Goal: Task Accomplishment & Management: Use online tool/utility

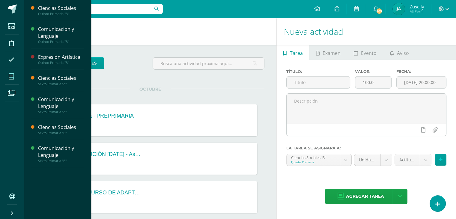
drag, startPoint x: 13, startPoint y: 76, endPoint x: 16, endPoint y: 74, distance: 3.2
click at [13, 76] on icon at bounding box center [11, 76] width 5 height 6
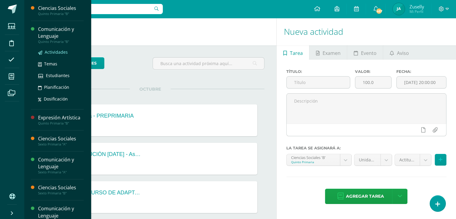
click at [55, 53] on span "Actividades" at bounding box center [56, 52] width 23 height 6
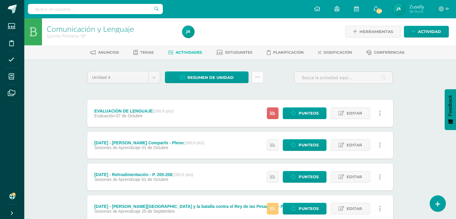
click at [258, 77] on icon at bounding box center [257, 77] width 5 height 5
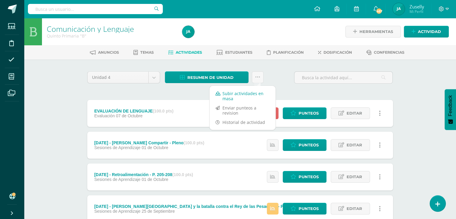
click at [247, 93] on link "Subir actividades en masa" at bounding box center [243, 96] width 66 height 14
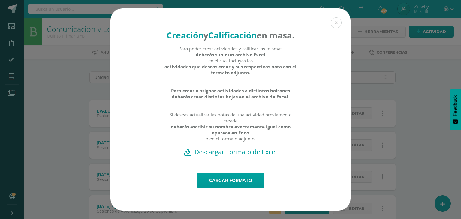
click at [241, 156] on h2 "Descargar Formato de Excel" at bounding box center [230, 152] width 219 height 8
click at [238, 186] on link "Cargar formato" at bounding box center [230, 180] width 67 height 15
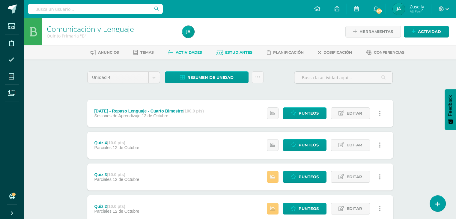
click at [244, 51] on span "Estudiantes" at bounding box center [238, 52] width 27 height 4
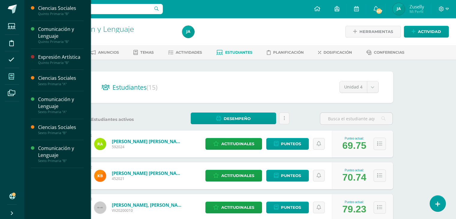
click at [9, 75] on icon at bounding box center [11, 76] width 5 height 6
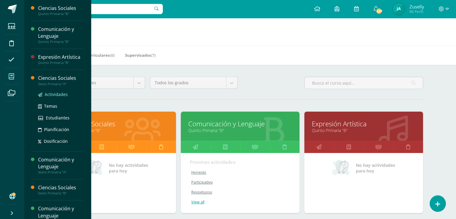
click at [45, 92] on span "Actividades" at bounding box center [56, 94] width 23 height 6
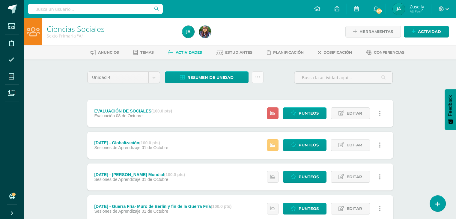
click at [259, 77] on icon at bounding box center [257, 77] width 5 height 5
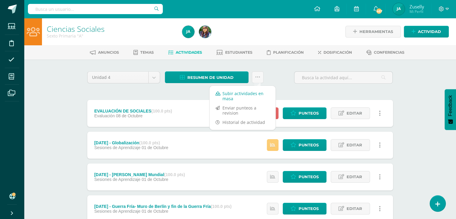
click at [239, 91] on link "Subir actividades en masa" at bounding box center [243, 96] width 66 height 14
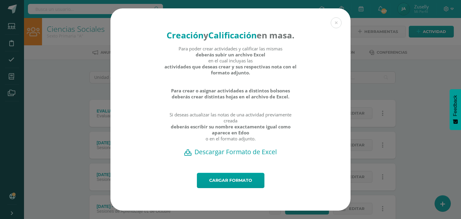
click at [242, 156] on h2 "Descargar Formato de Excel" at bounding box center [230, 152] width 219 height 8
click at [15, 75] on div "Creación y Calificación en masa. Para poder crear actividades y calificar las m…" at bounding box center [230, 109] width 456 height 202
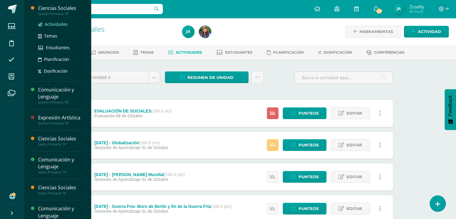
click at [50, 23] on span "Actividades" at bounding box center [56, 24] width 23 height 6
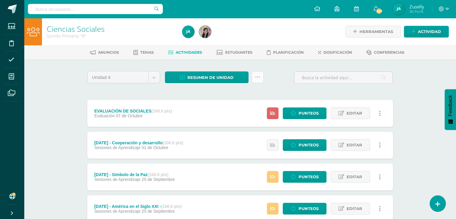
click at [258, 77] on icon at bounding box center [257, 77] width 5 height 5
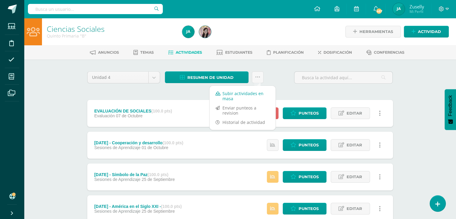
click at [253, 93] on link "Subir actividades en masa" at bounding box center [243, 96] width 66 height 14
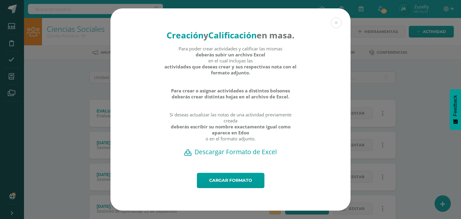
click at [255, 155] on h2 "Descargar Formato de Excel" at bounding box center [230, 152] width 219 height 8
click at [265, 155] on h2 "Descargar Formato de Excel" at bounding box center [230, 152] width 219 height 8
click at [241, 186] on link "Cargar formato" at bounding box center [230, 180] width 67 height 15
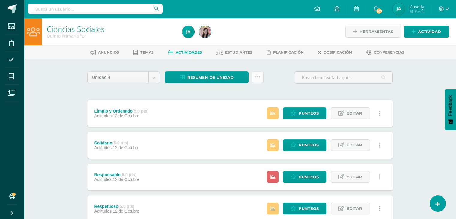
click at [259, 76] on icon at bounding box center [257, 77] width 5 height 5
click at [281, 73] on div "Unidad 4 Unidad 1 Unidad 2 Unidad 3 Unidad 4 Resumen de unidad Descargar como H…" at bounding box center [240, 79] width 311 height 17
click at [235, 52] on span "Estudiantes" at bounding box center [238, 52] width 27 height 4
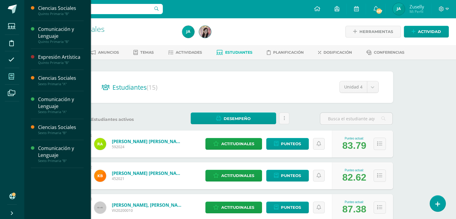
click at [15, 75] on span at bounding box center [11, 76] width 13 height 13
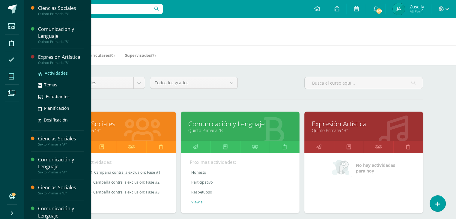
click at [49, 71] on span "Actividades" at bounding box center [56, 73] width 23 height 6
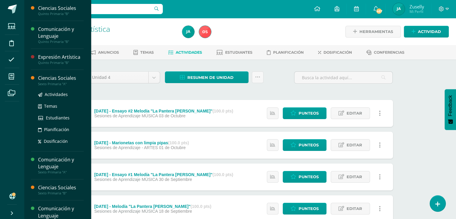
click at [50, 77] on div "Ciencias Sociales" at bounding box center [61, 78] width 46 height 7
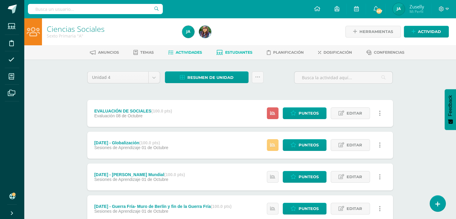
click at [248, 52] on span "Estudiantes" at bounding box center [238, 52] width 27 height 4
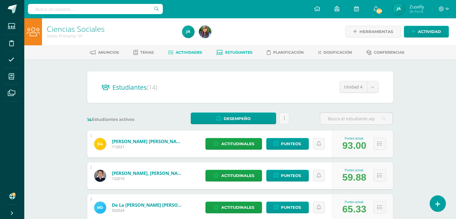
click at [190, 54] on span "Actividades" at bounding box center [189, 52] width 26 height 4
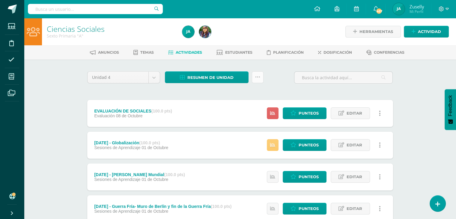
click at [260, 76] on icon at bounding box center [257, 77] width 5 height 5
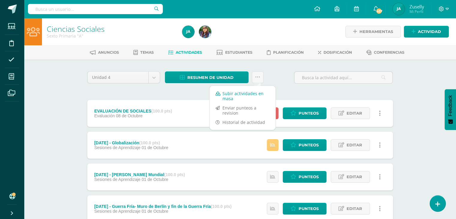
click at [251, 91] on link "Subir actividades en masa" at bounding box center [243, 96] width 66 height 14
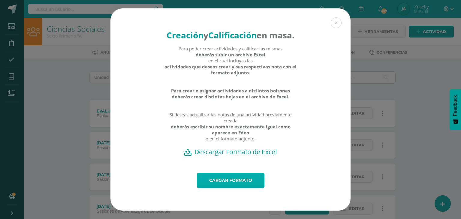
click at [216, 186] on link "Cargar formato" at bounding box center [230, 180] width 67 height 15
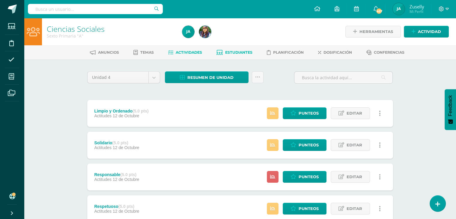
click at [235, 49] on link "Estudiantes" at bounding box center [235, 53] width 36 height 10
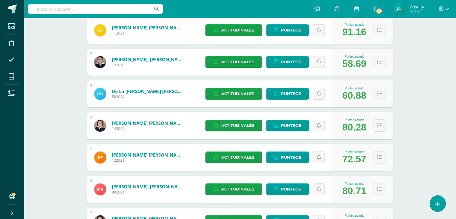
scroll to position [116, 0]
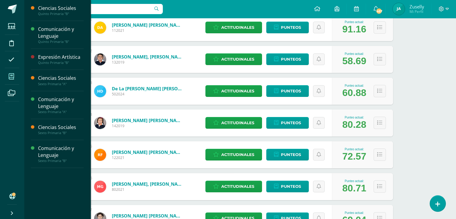
click at [14, 75] on span at bounding box center [11, 76] width 13 height 13
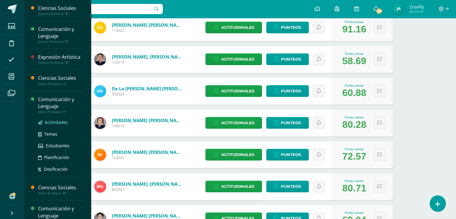
click at [55, 119] on span "Actividades" at bounding box center [56, 122] width 23 height 6
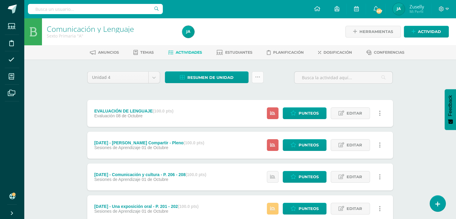
click at [259, 76] on icon at bounding box center [257, 77] width 5 height 5
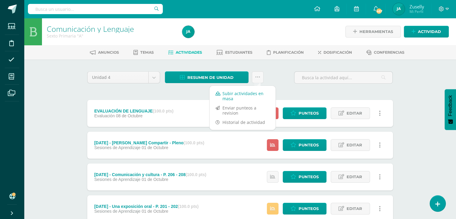
click at [254, 94] on link "Subir actividades en masa" at bounding box center [243, 96] width 66 height 14
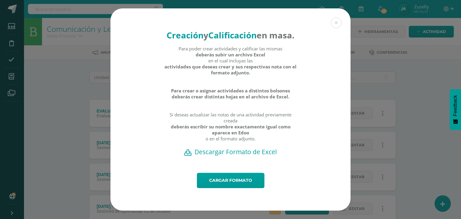
click at [244, 154] on h2 "Descargar Formato de Excel" at bounding box center [230, 152] width 219 height 8
click at [245, 186] on link "Cargar formato" at bounding box center [230, 180] width 67 height 15
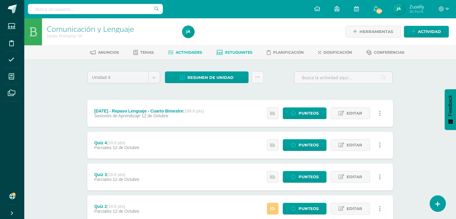
click at [238, 48] on link "Estudiantes" at bounding box center [235, 53] width 36 height 10
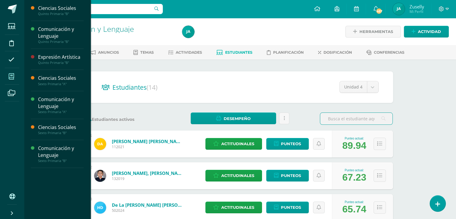
click at [16, 73] on span at bounding box center [11, 76] width 13 height 13
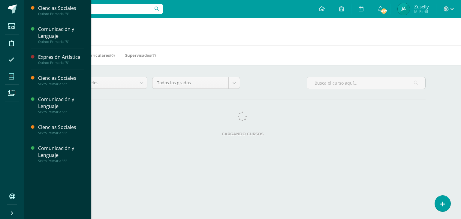
click at [16, 73] on span at bounding box center [11, 76] width 13 height 13
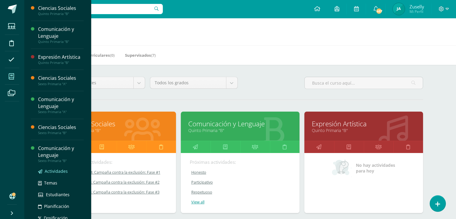
click at [51, 171] on span "Actividades" at bounding box center [56, 171] width 23 height 6
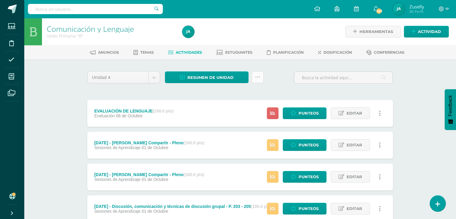
click at [258, 78] on icon at bounding box center [257, 77] width 5 height 5
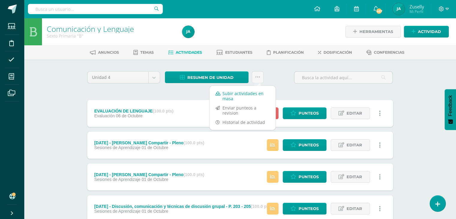
click at [254, 93] on link "Subir actividades en masa" at bounding box center [243, 96] width 66 height 14
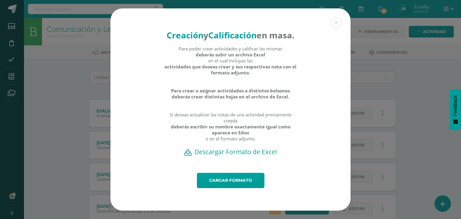
click at [245, 154] on h2 "Descargar Formato de Excel" at bounding box center [230, 152] width 219 height 8
click at [244, 187] on link "Cargar formato" at bounding box center [230, 180] width 67 height 15
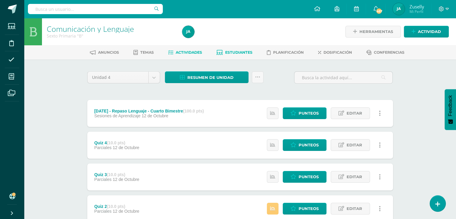
click at [241, 48] on link "Estudiantes" at bounding box center [235, 53] width 36 height 10
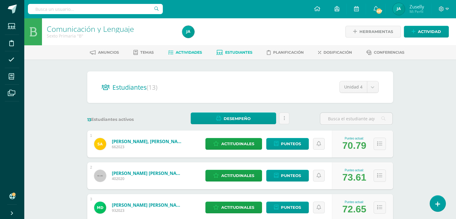
click at [182, 53] on span "Actividades" at bounding box center [189, 52] width 26 height 4
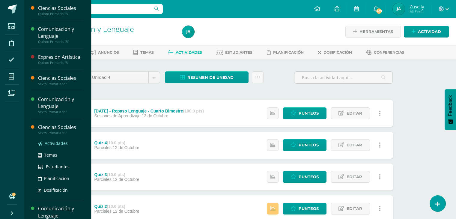
click at [52, 140] on link "Actividades" at bounding box center [61, 143] width 46 height 7
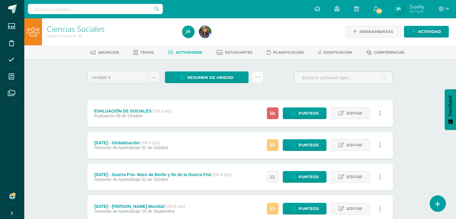
click at [257, 79] on icon at bounding box center [257, 77] width 5 height 5
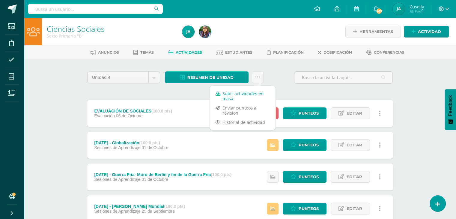
click at [255, 93] on link "Subir actividades en masa" at bounding box center [243, 96] width 66 height 14
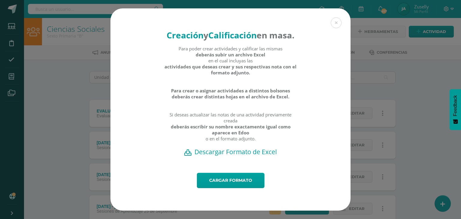
click at [253, 156] on h2 "Descargar Formato de Excel" at bounding box center [230, 152] width 219 height 8
click at [256, 185] on link "Cargar formato" at bounding box center [230, 180] width 67 height 15
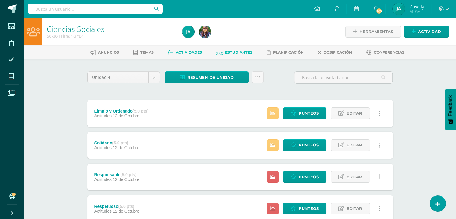
click at [240, 52] on span "Estudiantes" at bounding box center [238, 52] width 27 height 4
